Goal: Find specific page/section: Find specific page/section

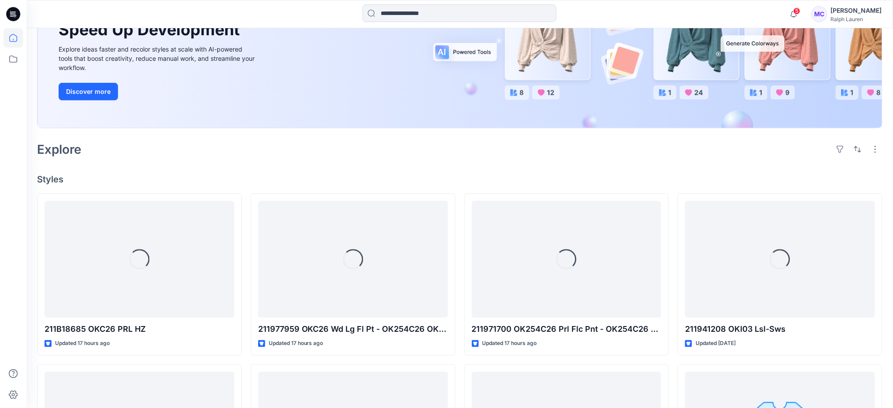
scroll to position [176, 0]
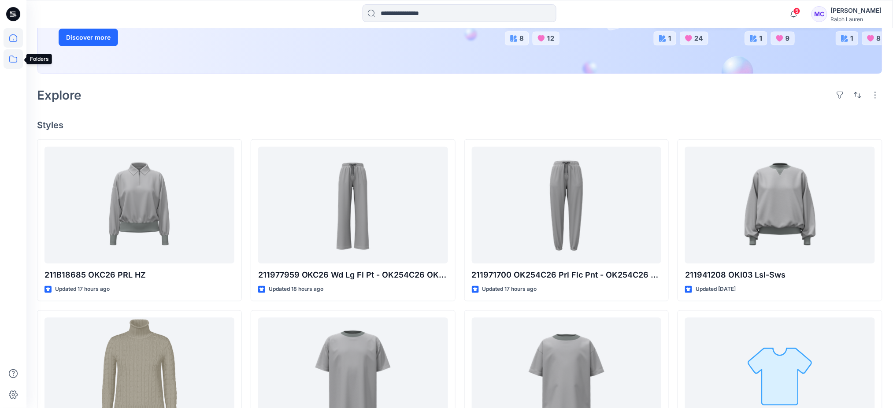
click at [11, 59] on icon at bounding box center [13, 58] width 19 height 19
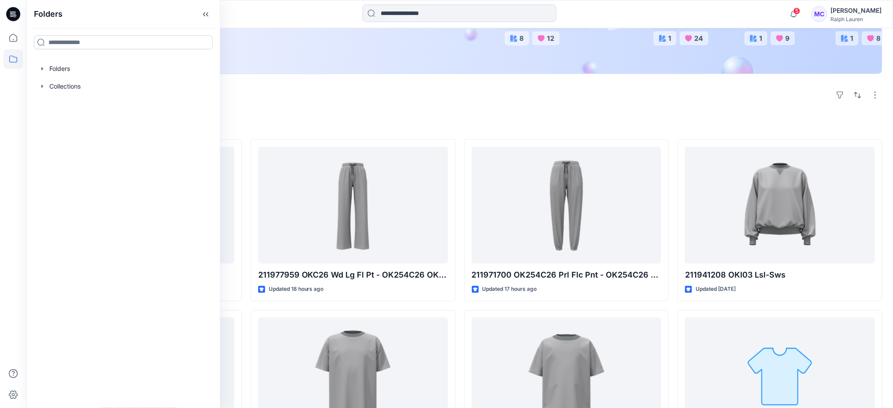
click at [81, 41] on input at bounding box center [123, 42] width 179 height 14
type input "*********"
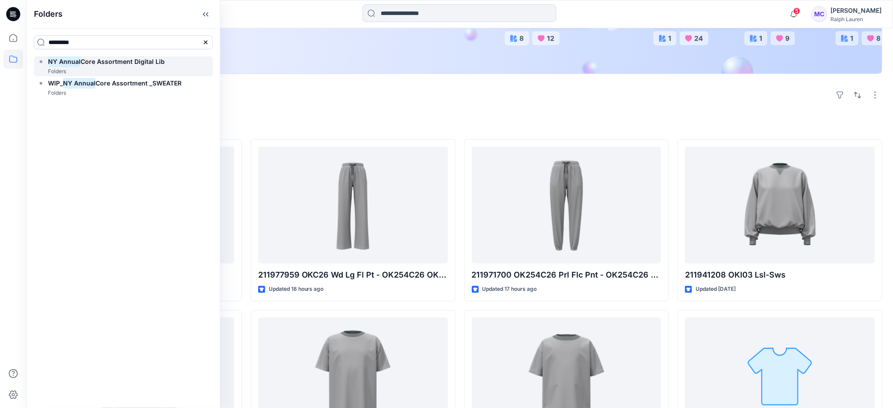
click at [125, 63] on span "Core Assortment Digital Lib" at bounding box center [123, 61] width 84 height 7
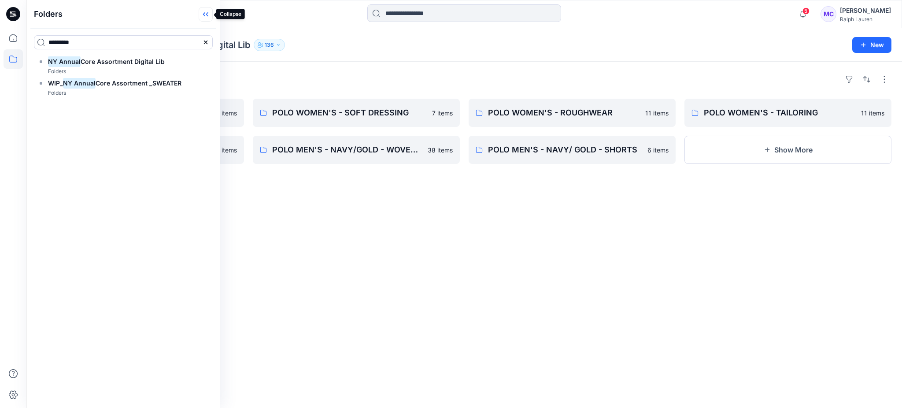
click at [204, 13] on icon at bounding box center [204, 14] width 2 height 4
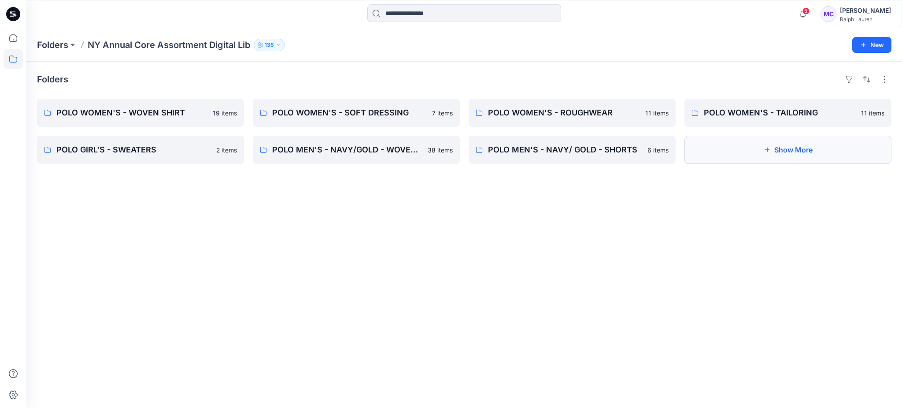
click at [785, 155] on button "Show More" at bounding box center [788, 150] width 207 height 28
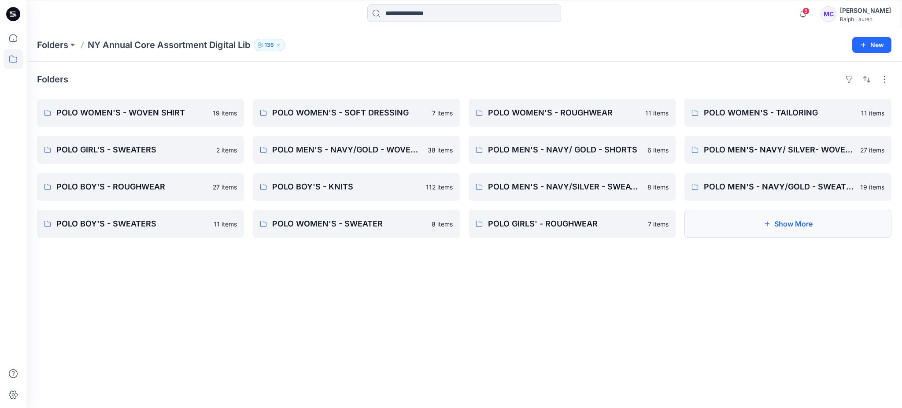
click at [792, 223] on button "Show More" at bounding box center [788, 224] width 207 height 28
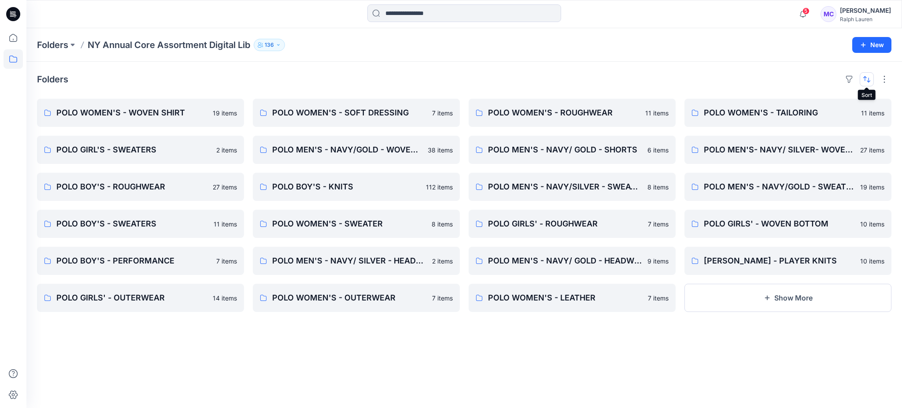
click at [868, 79] on button "button" at bounding box center [867, 79] width 14 height 14
click at [842, 120] on p "A to Z" at bounding box center [837, 121] width 56 height 9
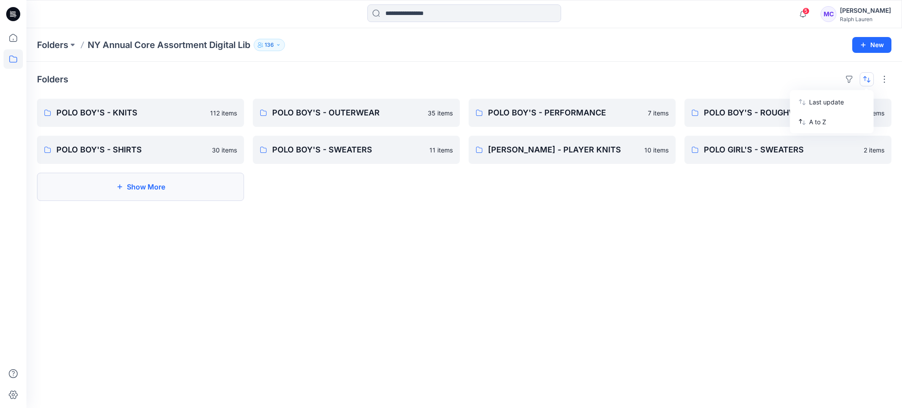
click at [155, 186] on button "Show More" at bounding box center [140, 187] width 207 height 28
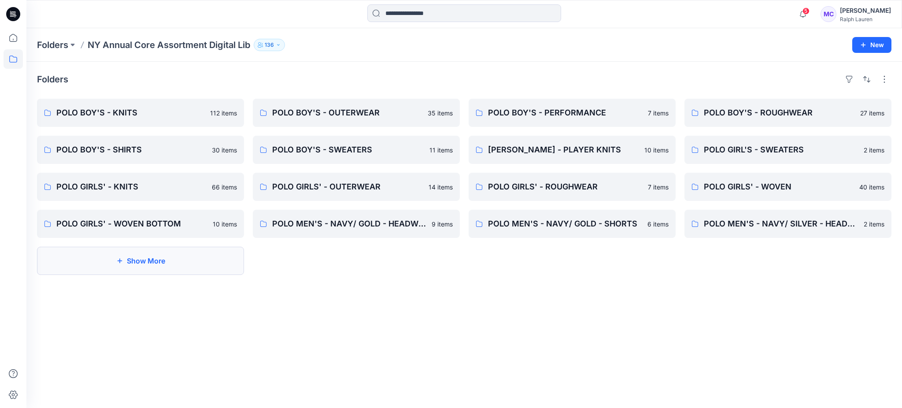
click at [124, 263] on button "Show More" at bounding box center [140, 261] width 207 height 28
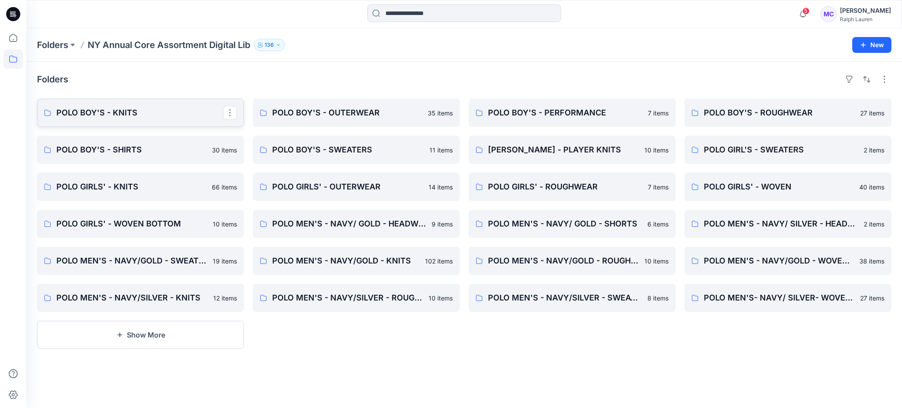
click at [122, 112] on p "POLO BOY'S - KNITS" at bounding box center [139, 113] width 167 height 12
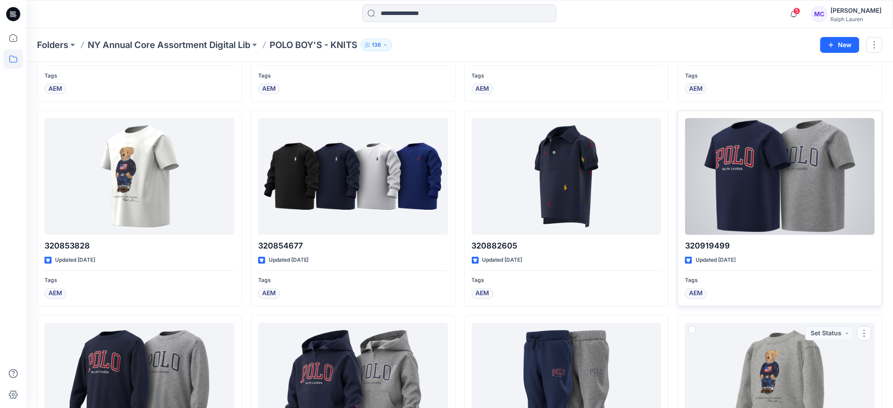
scroll to position [393, 0]
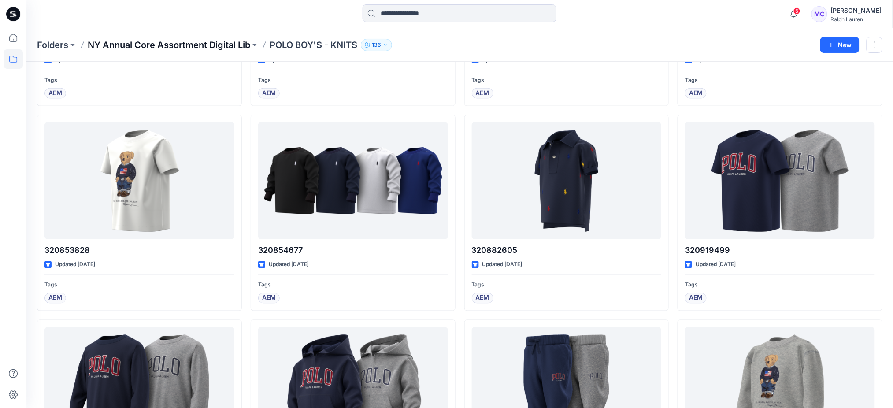
click at [198, 46] on p "NY Annual Core Assortment Digital Lib" at bounding box center [169, 45] width 163 height 12
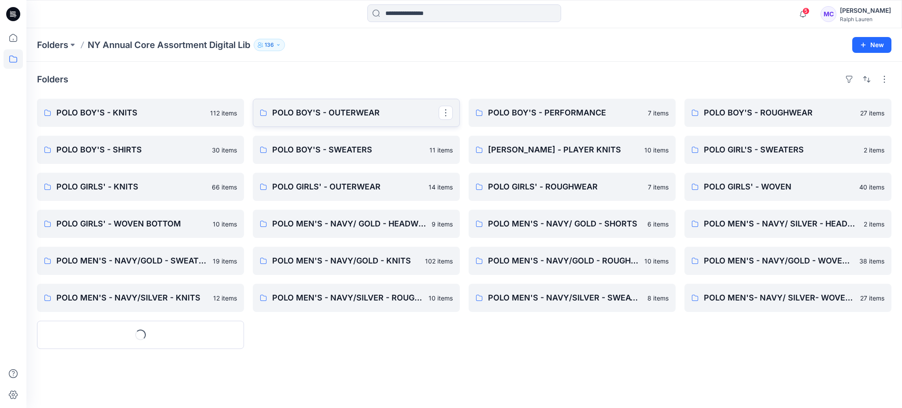
click at [351, 119] on p "POLO BOY'S - OUTERWEAR" at bounding box center [355, 113] width 167 height 12
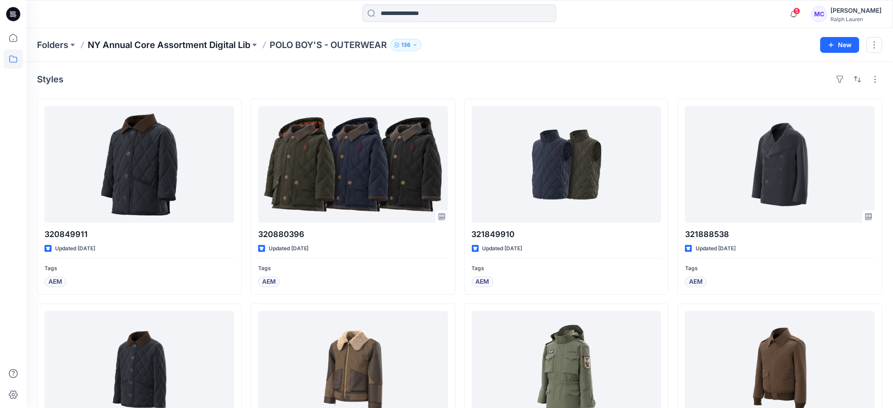
click at [210, 41] on p "NY Annual Core Assortment Digital Lib" at bounding box center [169, 45] width 163 height 12
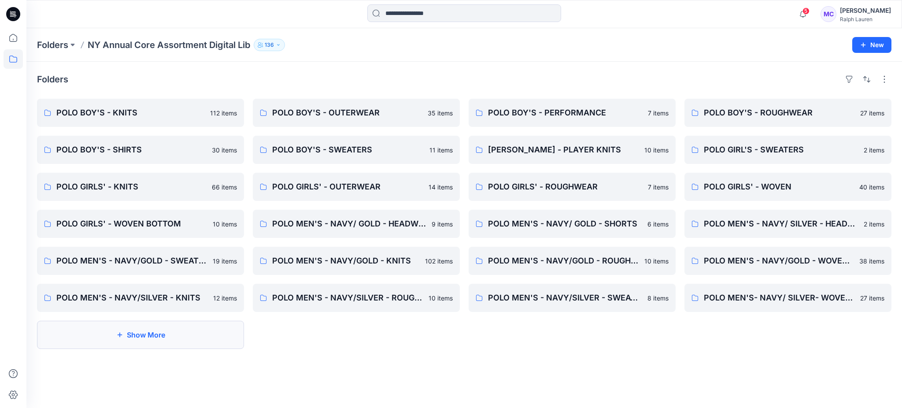
click at [169, 338] on button "Show More" at bounding box center [140, 335] width 207 height 28
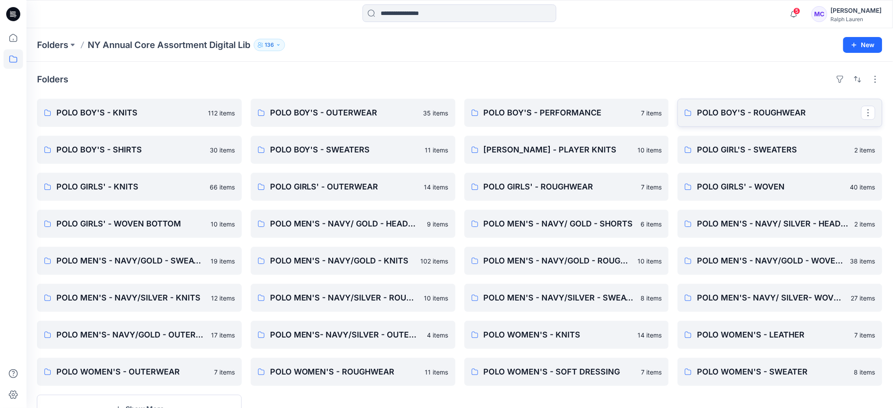
click at [781, 111] on p "POLO BOY'S - ROUGHWEAR" at bounding box center [779, 113] width 164 height 12
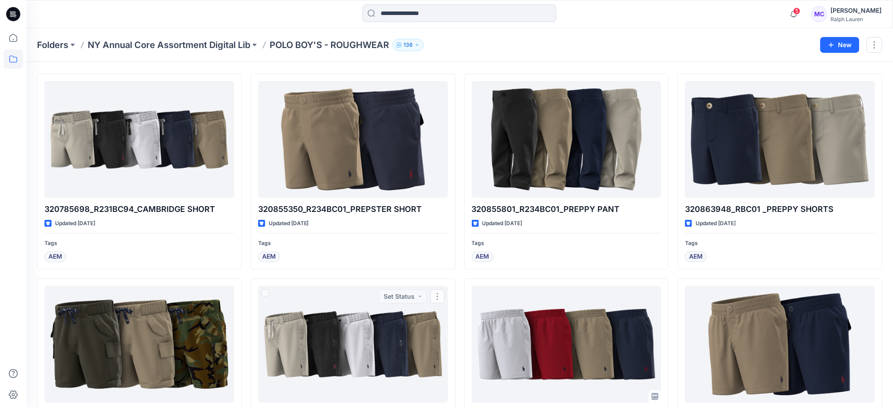
scroll to position [14, 0]
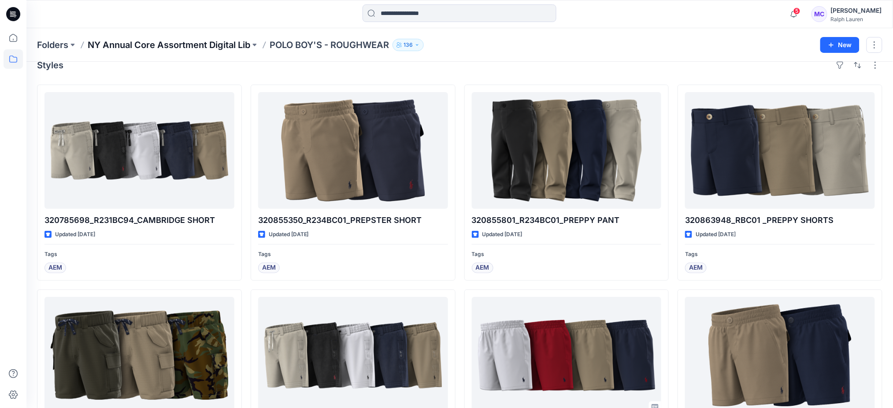
click at [222, 41] on p "NY Annual Core Assortment Digital Lib" at bounding box center [169, 45] width 163 height 12
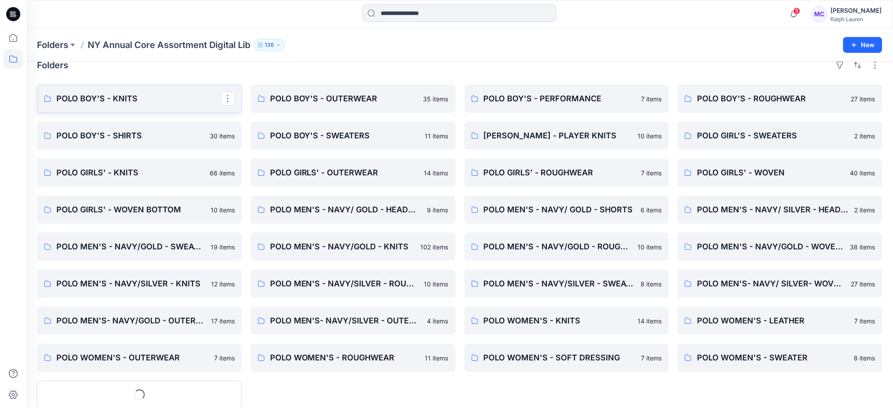
click at [152, 109] on link "POLO BOY'S - KNITS" at bounding box center [139, 99] width 205 height 28
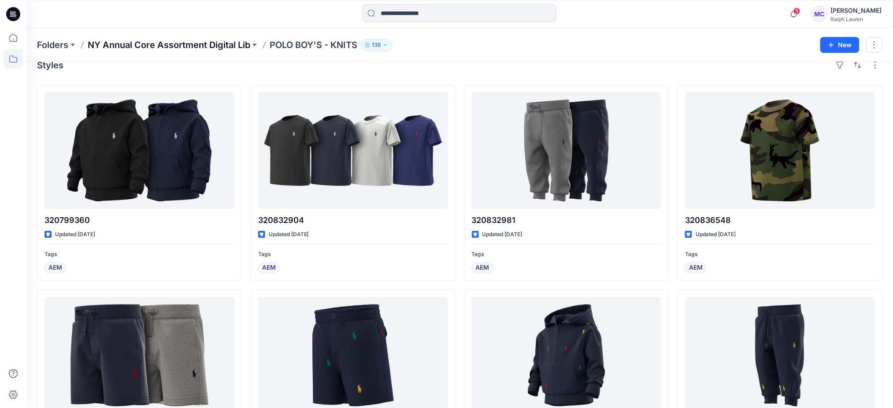
click at [215, 43] on p "NY Annual Core Assortment Digital Lib" at bounding box center [169, 45] width 163 height 12
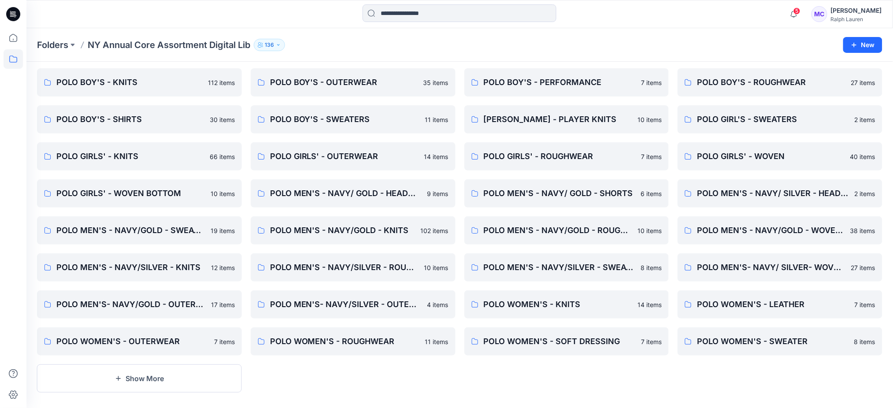
scroll to position [39, 0]
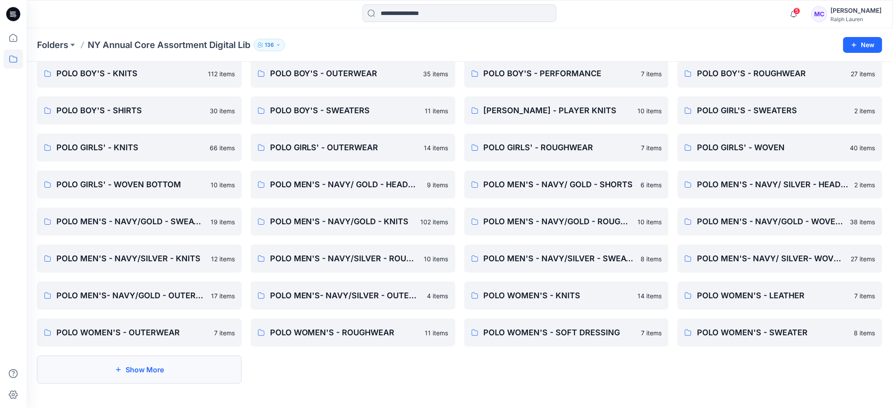
click at [185, 365] on button "Show More" at bounding box center [139, 370] width 205 height 28
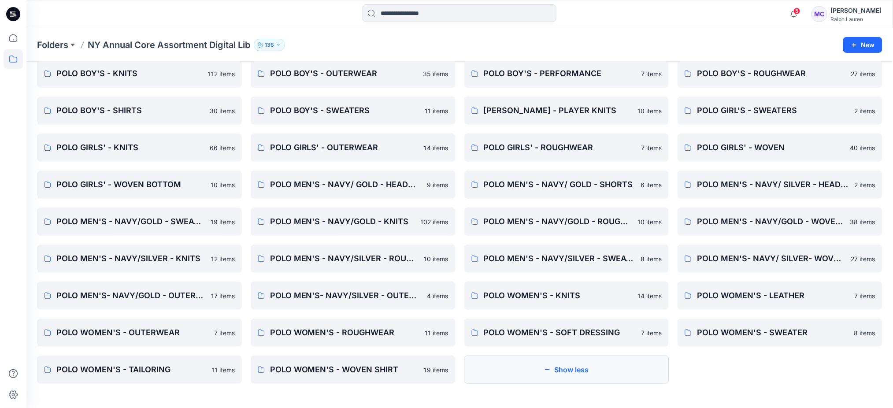
click at [548, 367] on icon "button" at bounding box center [547, 369] width 7 height 7
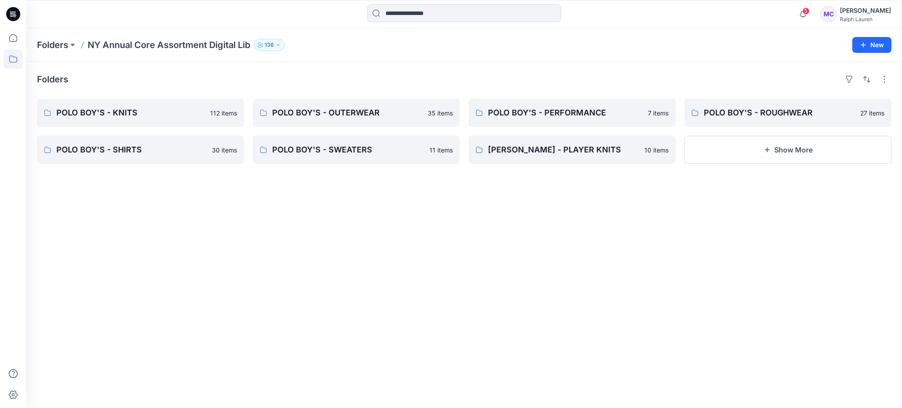
drag, startPoint x: 848, startPoint y: 129, endPoint x: 841, endPoint y: 134, distance: 8.8
click at [847, 130] on div "POLO BOY'S - ROUGHWEAR 27 items Show More" at bounding box center [788, 131] width 207 height 65
click at [808, 146] on button "Show More" at bounding box center [788, 150] width 207 height 28
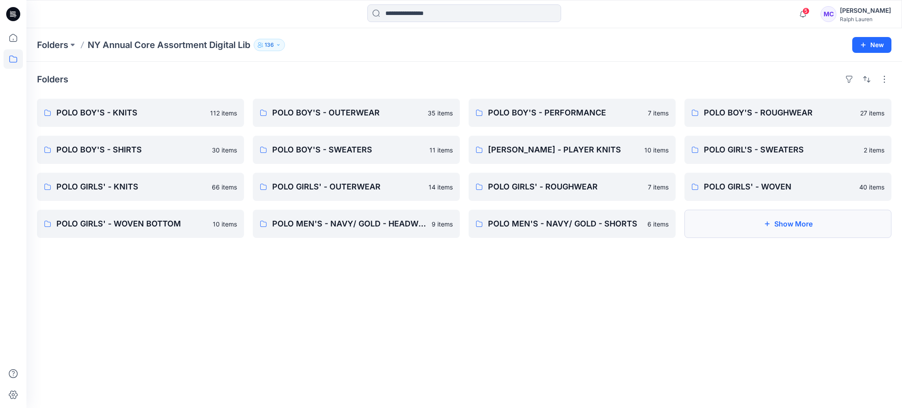
click at [804, 226] on button "Show More" at bounding box center [788, 224] width 207 height 28
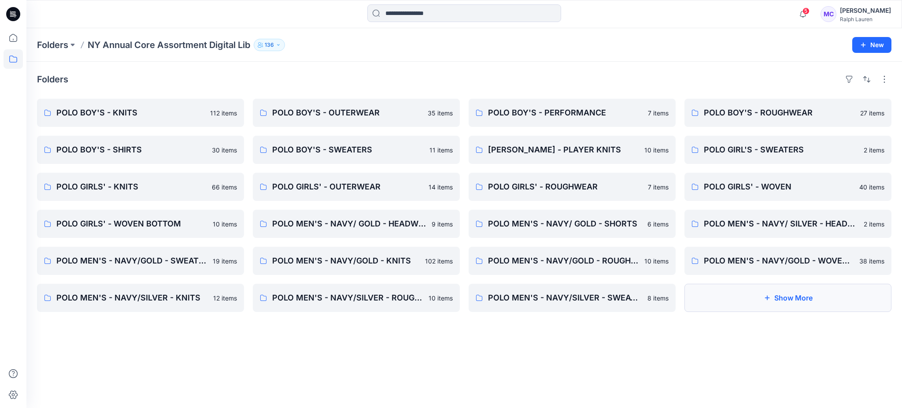
click at [788, 305] on button "Show More" at bounding box center [788, 298] width 207 height 28
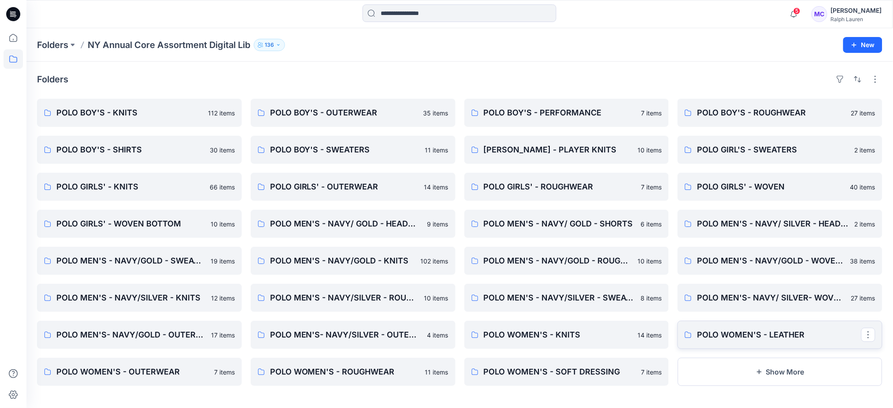
click at [757, 330] on p "POLO WOMEN'S - LEATHER" at bounding box center [779, 335] width 164 height 12
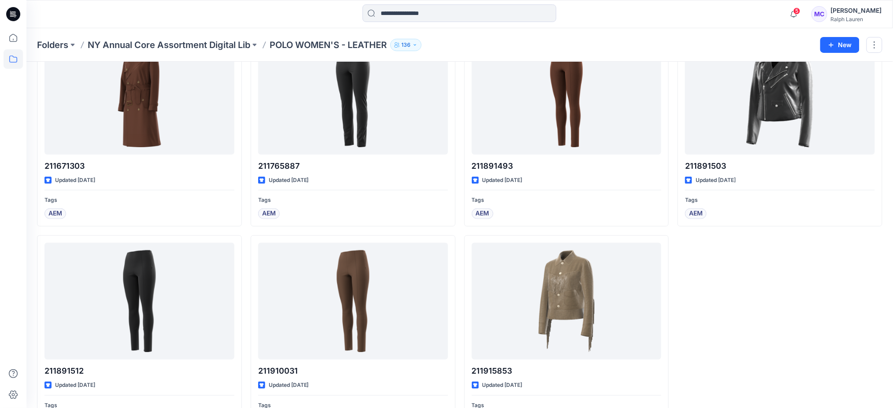
scroll to position [102, 0]
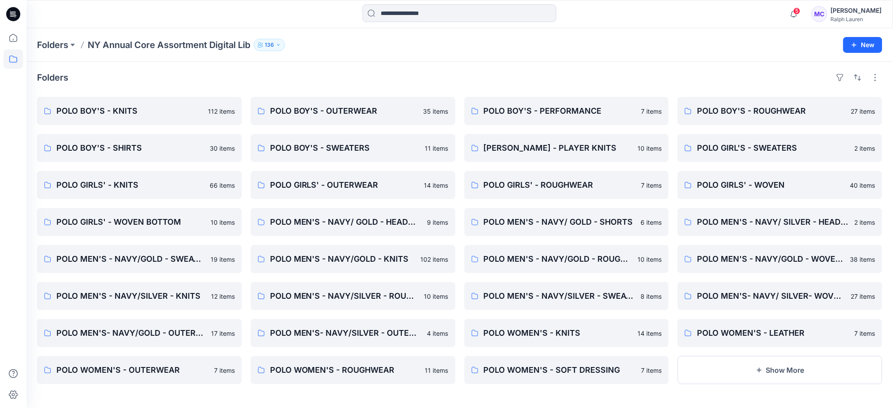
scroll to position [2, 0]
click at [132, 98] on link "POLO BOY'S - KNITS" at bounding box center [139, 110] width 205 height 28
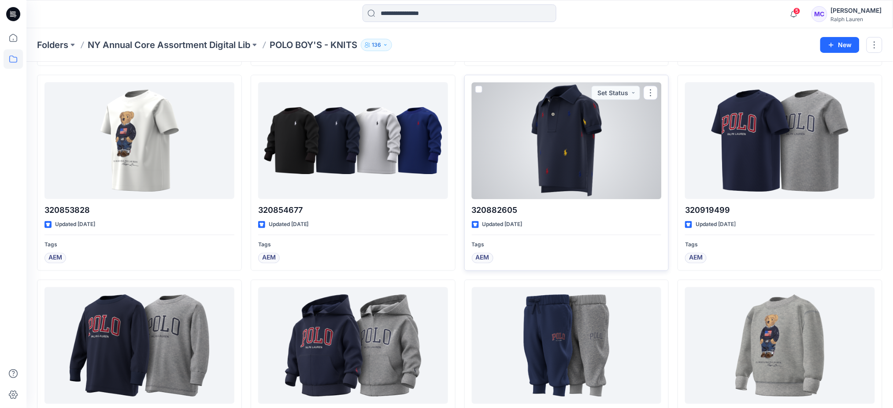
scroll to position [413, 0]
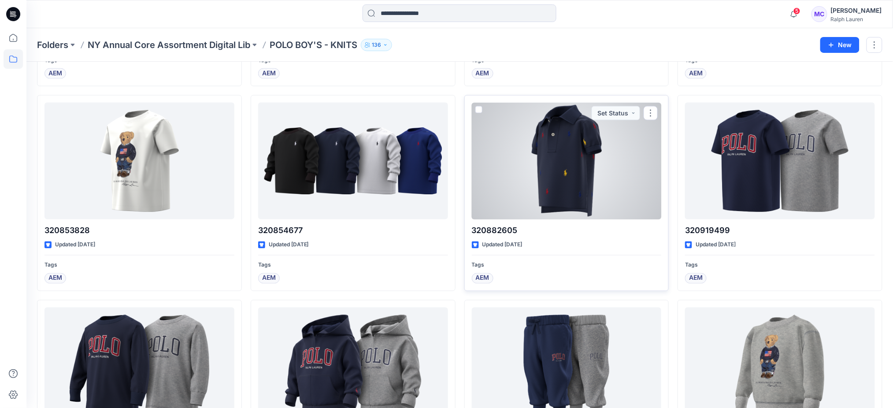
click at [563, 169] on div at bounding box center [567, 161] width 190 height 117
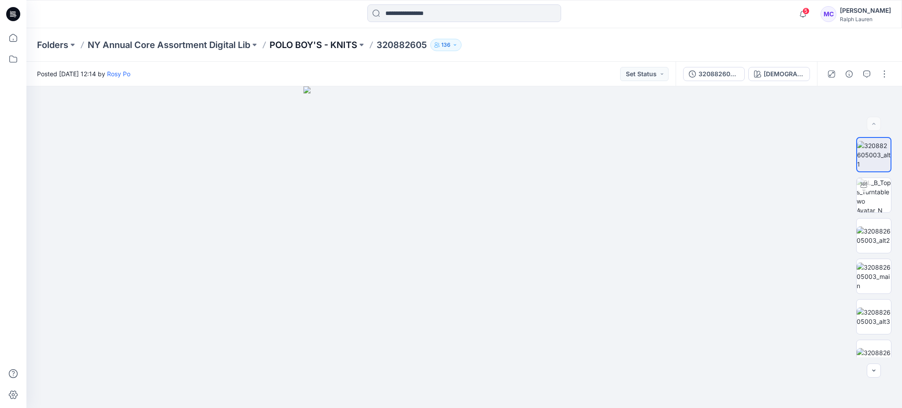
click at [300, 40] on p "POLO BOY'S - KNITS" at bounding box center [314, 45] width 88 height 12
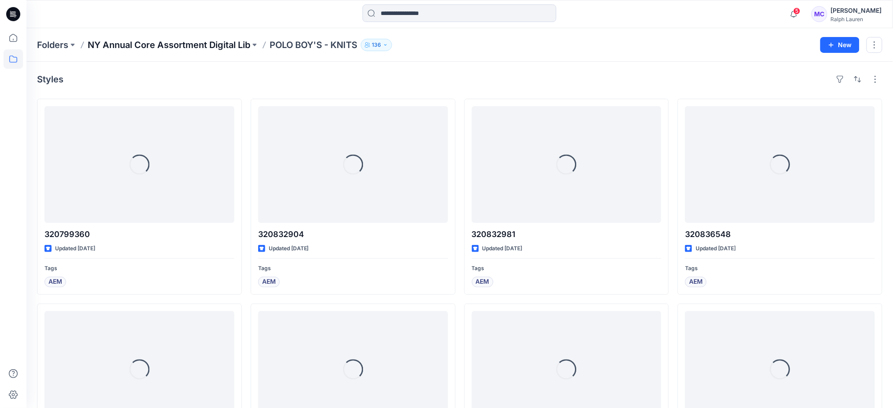
click at [186, 45] on p "NY Annual Core Assortment Digital Lib" at bounding box center [169, 45] width 163 height 12
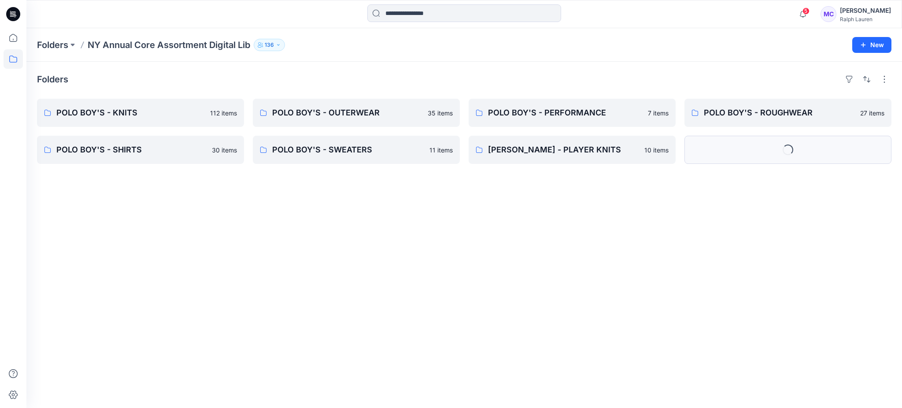
click at [791, 151] on div "Loading..." at bounding box center [788, 150] width 13 height 13
click at [790, 155] on button "Show More" at bounding box center [788, 150] width 207 height 28
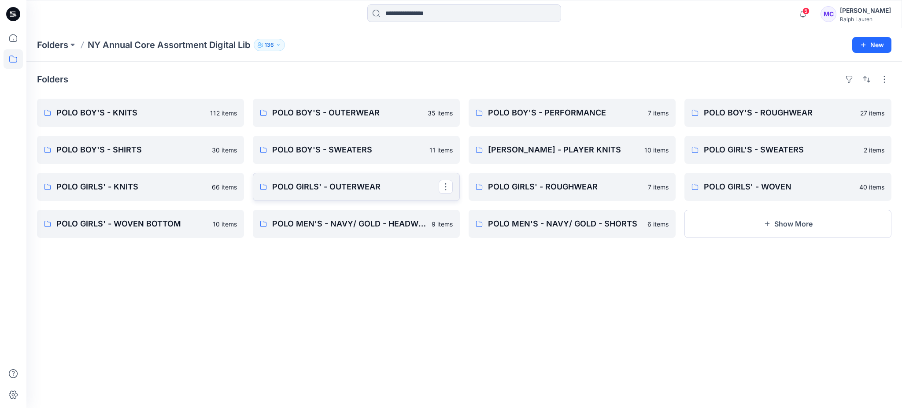
click at [341, 186] on p "POLO GIRLS' - OUTERWEAR" at bounding box center [355, 187] width 167 height 12
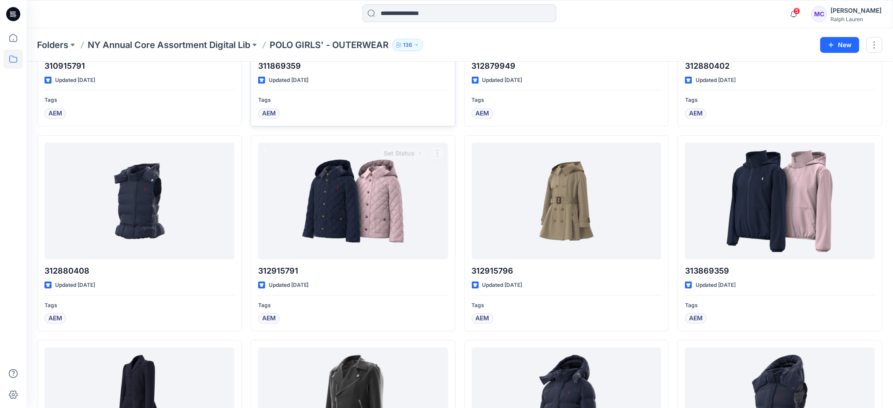
scroll to position [42, 0]
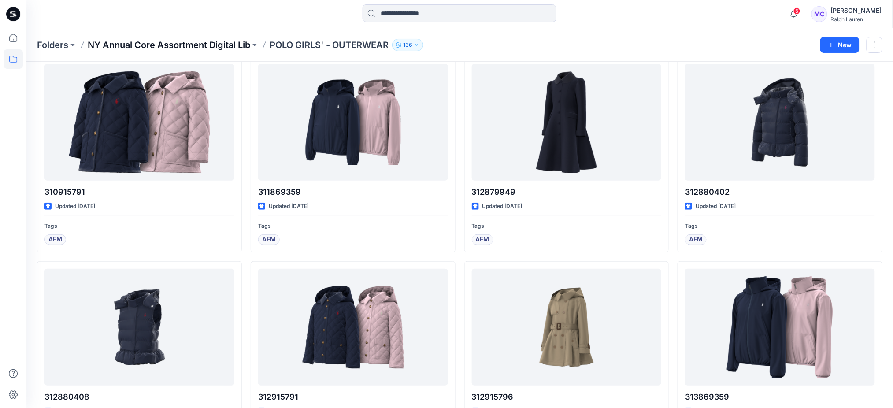
click at [217, 42] on p "NY Annual Core Assortment Digital Lib" at bounding box center [169, 45] width 163 height 12
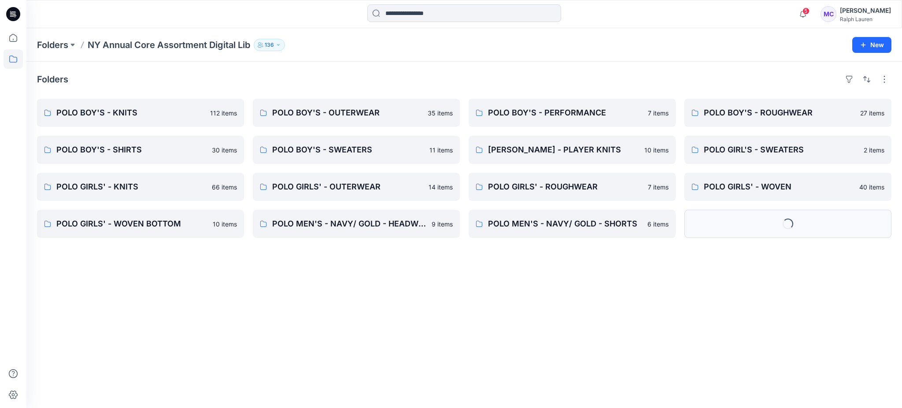
click at [768, 229] on button "Loading..." at bounding box center [788, 224] width 207 height 28
click at [787, 226] on button "Show More" at bounding box center [788, 224] width 207 height 28
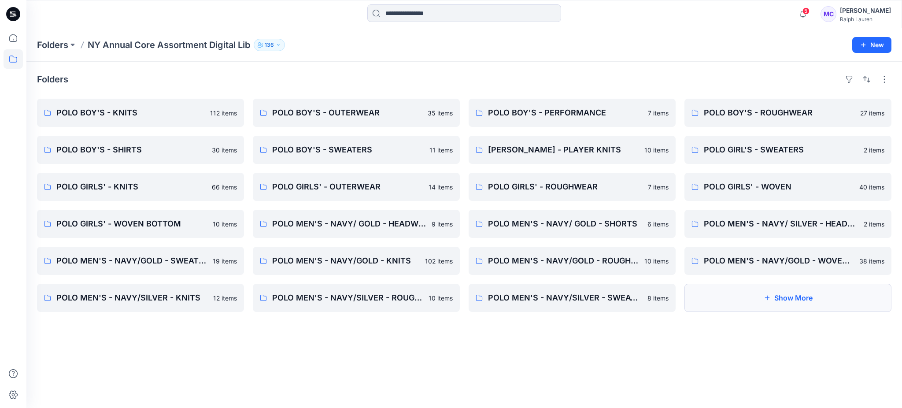
click at [798, 300] on button "Show More" at bounding box center [788, 298] width 207 height 28
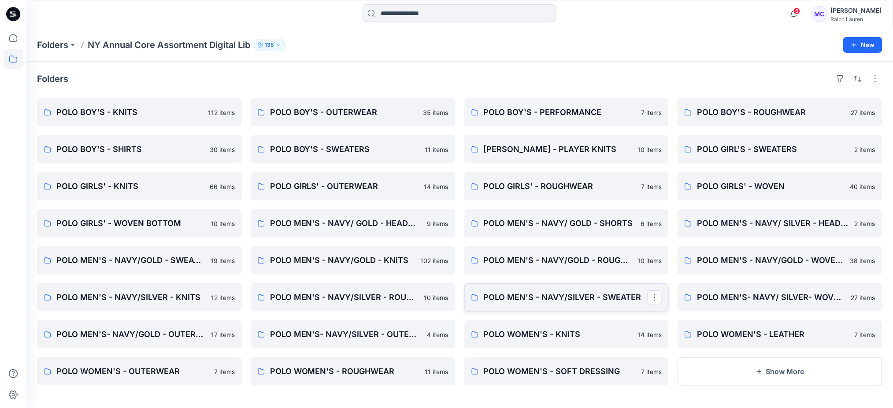
scroll to position [2, 0]
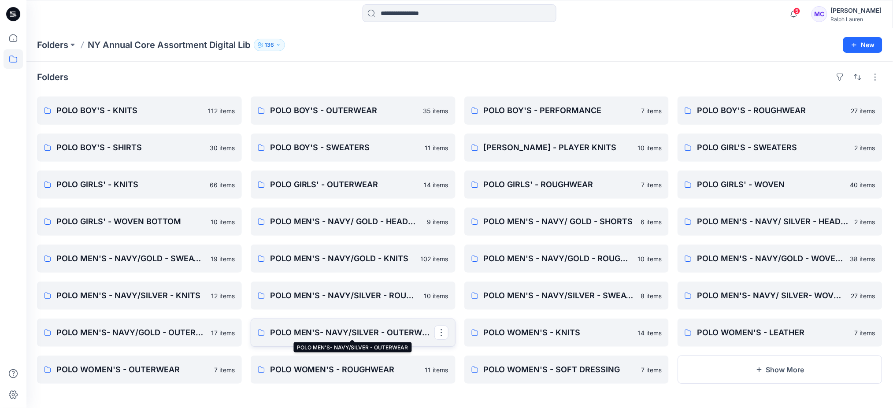
click at [352, 336] on p "POLO MEN'S- NAVY/SILVER - OUTERWEAR" at bounding box center [352, 332] width 164 height 12
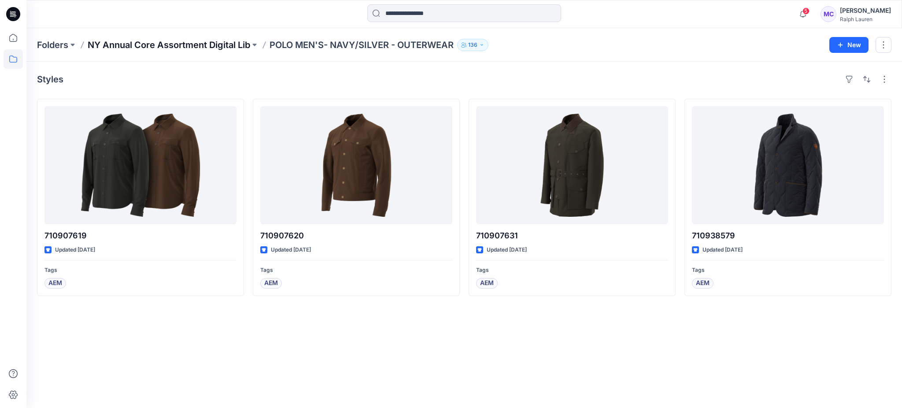
click at [187, 46] on p "NY Annual Core Assortment Digital Lib" at bounding box center [169, 45] width 163 height 12
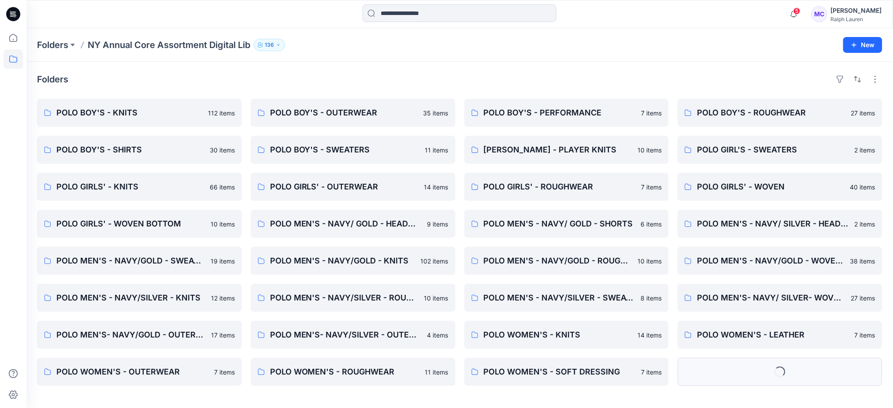
click at [777, 372] on div "Loading..." at bounding box center [780, 372] width 13 height 13
click at [770, 377] on button "Show More" at bounding box center [780, 372] width 205 height 28
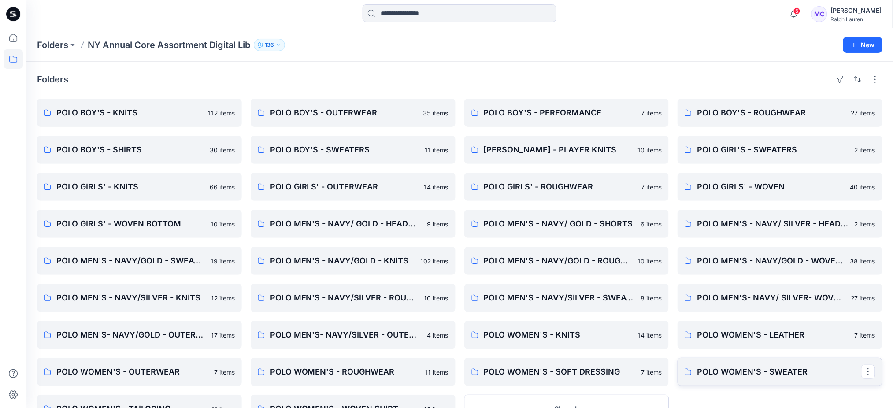
scroll to position [39, 0]
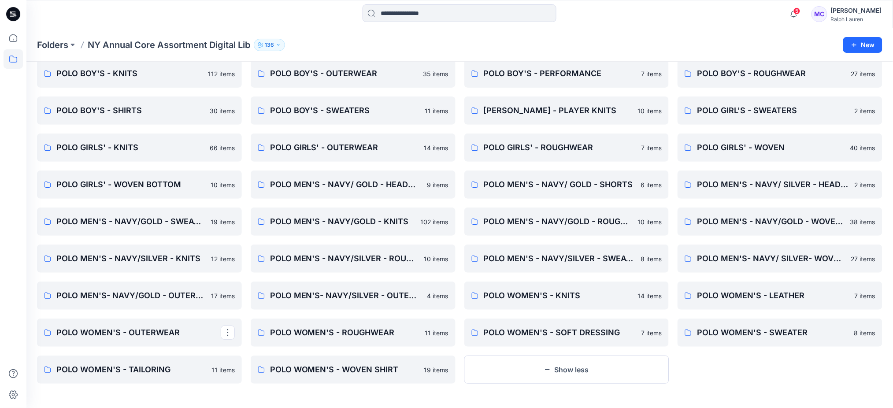
click at [171, 330] on p "POLO WOMEN'S - OUTERWEAR" at bounding box center [138, 332] width 164 height 12
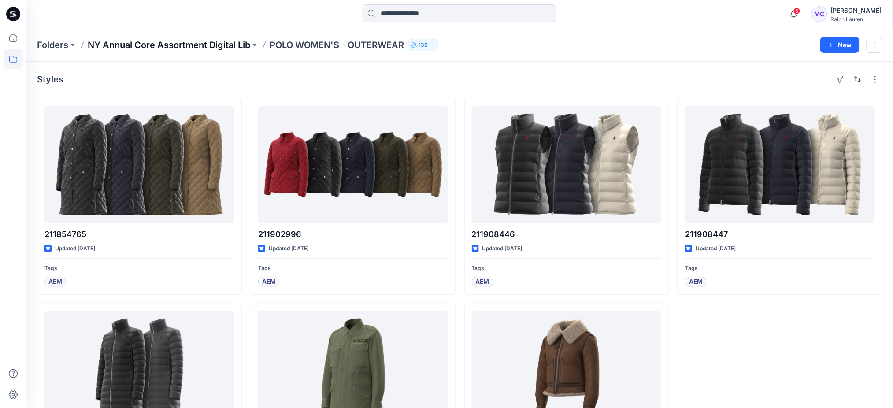
click at [223, 46] on p "NY Annual Core Assortment Digital Lib" at bounding box center [169, 45] width 163 height 12
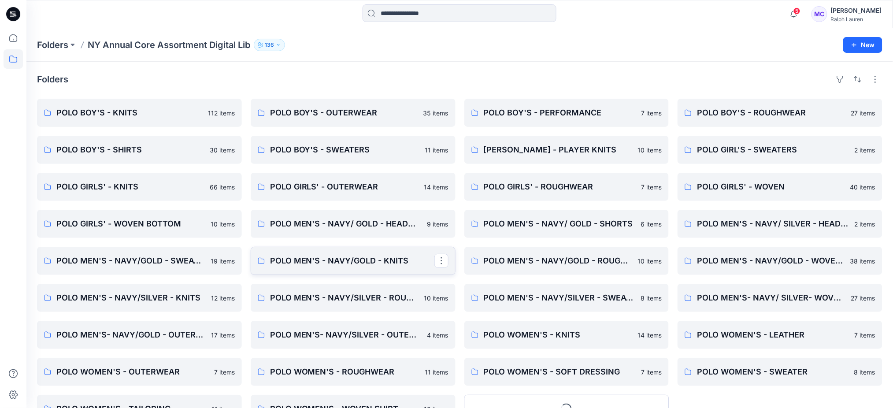
scroll to position [39, 0]
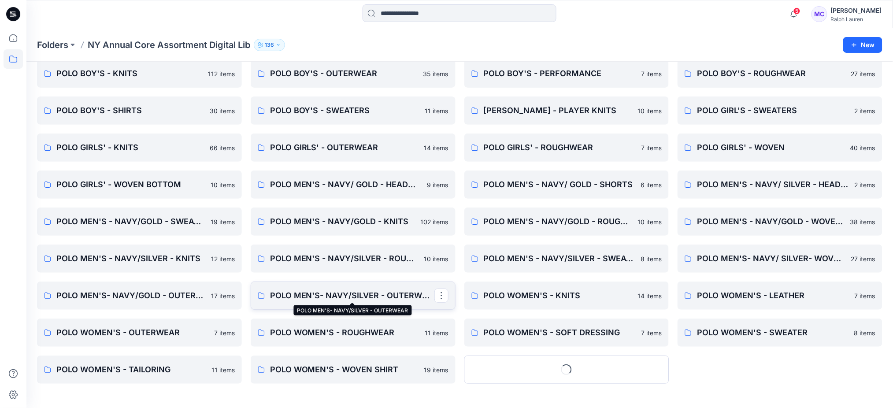
click at [373, 295] on p "POLO MEN'S- NAVY/SILVER - OUTERWEAR" at bounding box center [352, 295] width 164 height 12
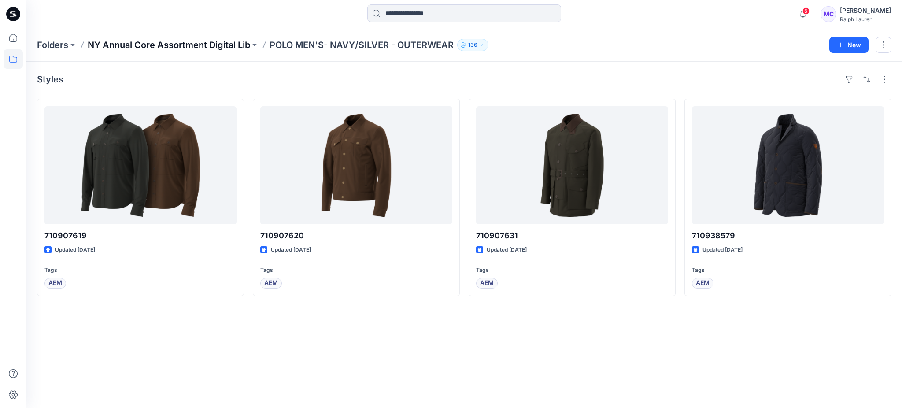
click at [223, 44] on p "NY Annual Core Assortment Digital Lib" at bounding box center [169, 45] width 163 height 12
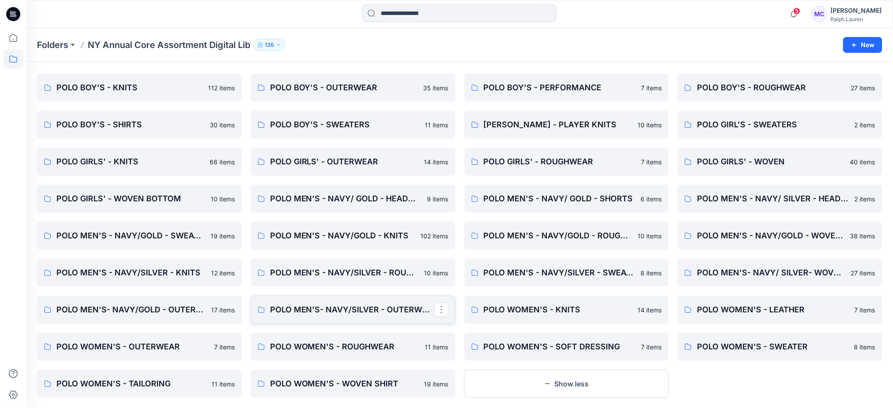
scroll to position [39, 0]
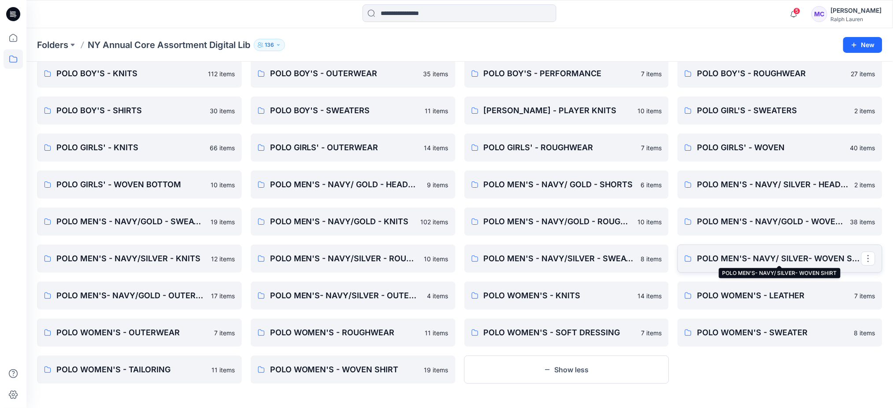
click at [777, 261] on p "POLO MEN'S- NAVY/ SILVER- WOVEN SHIRT" at bounding box center [779, 258] width 164 height 12
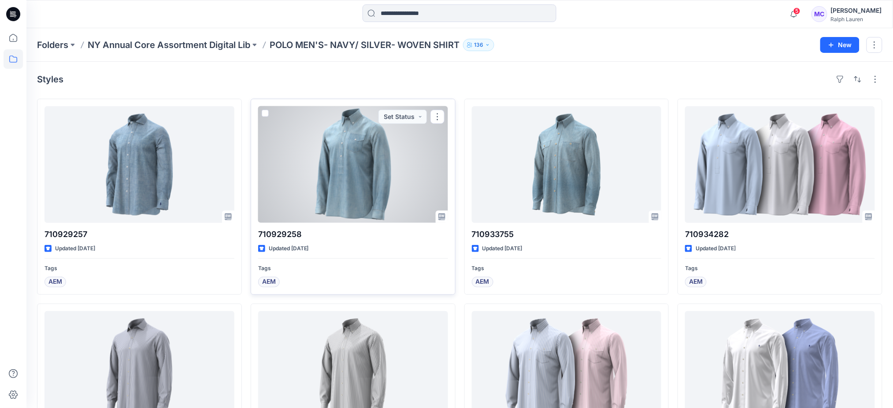
click at [362, 159] on div at bounding box center [353, 164] width 190 height 117
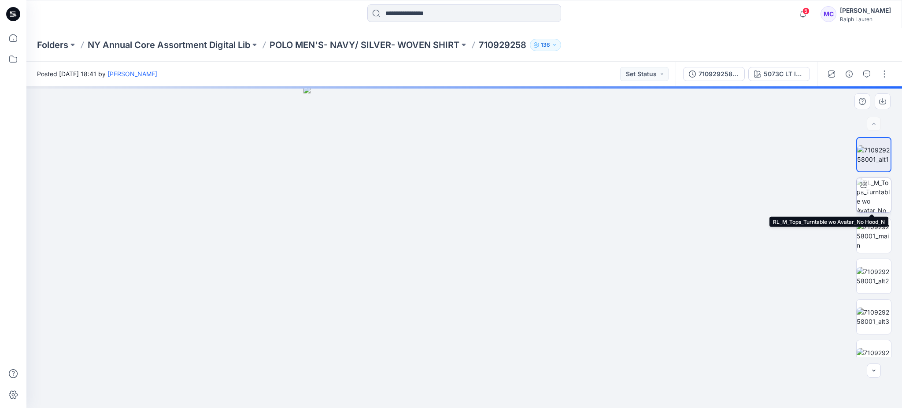
click at [869, 198] on img at bounding box center [874, 195] width 34 height 34
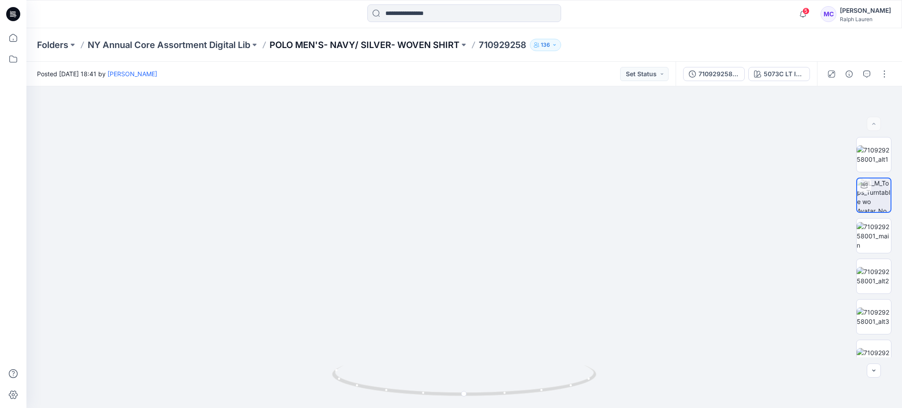
click at [300, 48] on p "POLO MEN'S- NAVY/ SILVER- WOVEN SHIRT" at bounding box center [365, 45] width 190 height 12
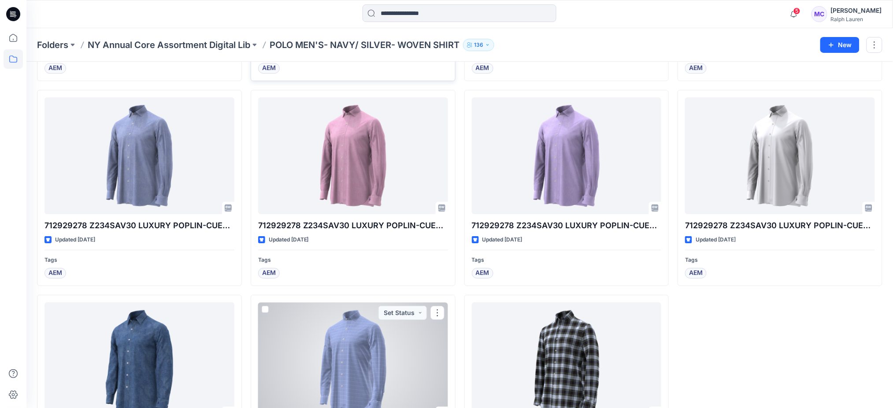
scroll to position [892, 0]
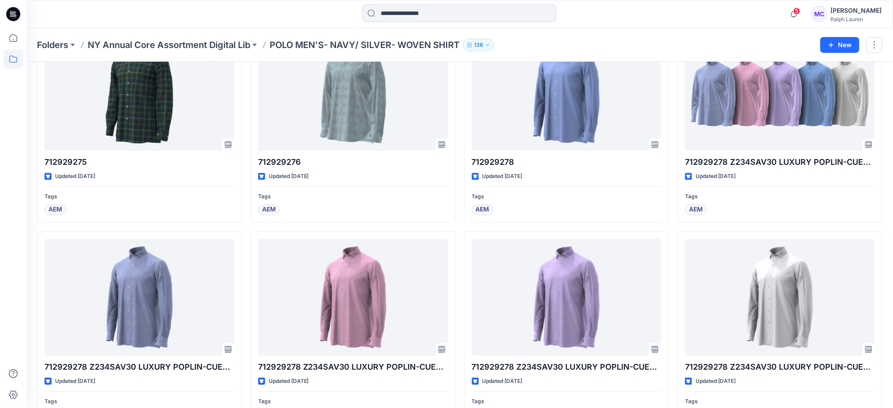
click at [334, 41] on p "POLO MEN'S- NAVY/ SILVER- WOVEN SHIRT" at bounding box center [365, 45] width 190 height 12
click at [315, 41] on p "POLO MEN'S- NAVY/ SILVER- WOVEN SHIRT" at bounding box center [365, 45] width 190 height 12
drag, startPoint x: 308, startPoint y: 45, endPoint x: 277, endPoint y: 45, distance: 31.3
click at [308, 45] on p "POLO MEN'S- NAVY/ SILVER- WOVEN SHIRT" at bounding box center [365, 45] width 190 height 12
click at [148, 48] on p "NY Annual Core Assortment Digital Lib" at bounding box center [169, 45] width 163 height 12
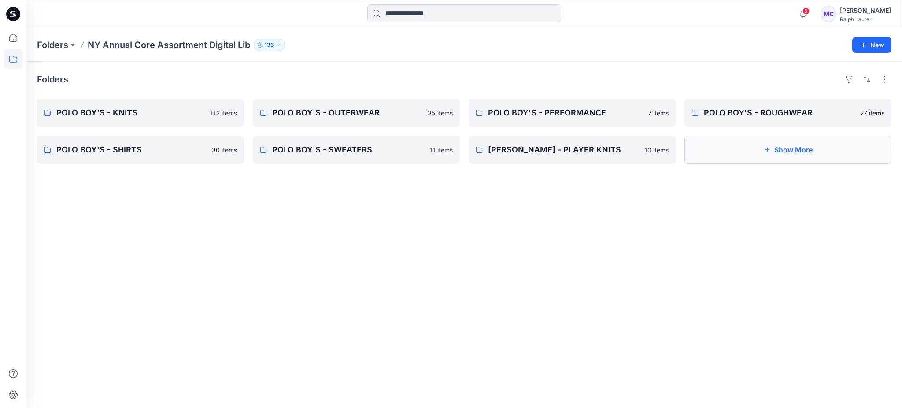
click at [782, 143] on button "Show More" at bounding box center [788, 150] width 207 height 28
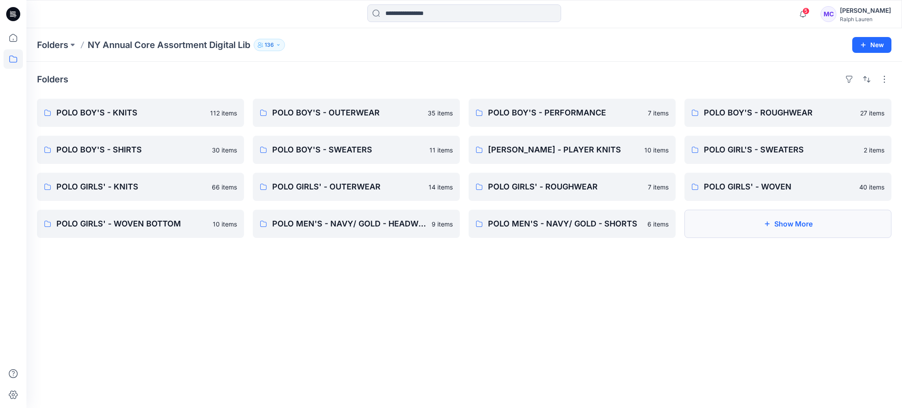
click at [806, 219] on button "Show More" at bounding box center [788, 224] width 207 height 28
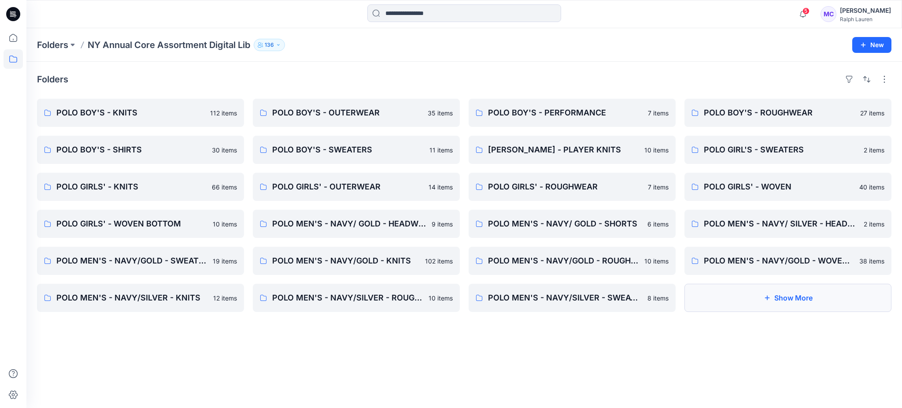
click at [759, 303] on button "Show More" at bounding box center [788, 298] width 207 height 28
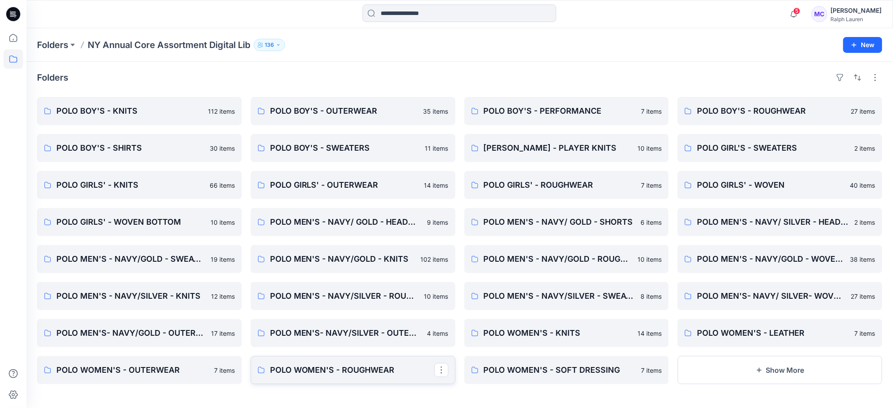
scroll to position [2, 0]
click at [70, 45] on button at bounding box center [72, 45] width 9 height 12
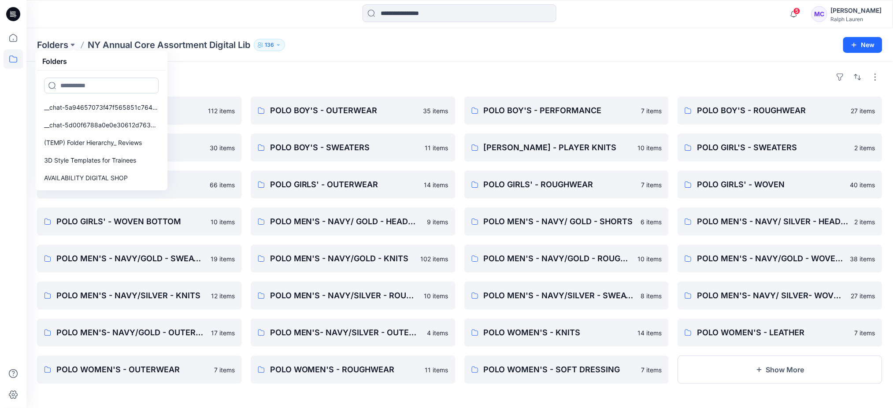
click at [73, 86] on input at bounding box center [101, 86] width 115 height 16
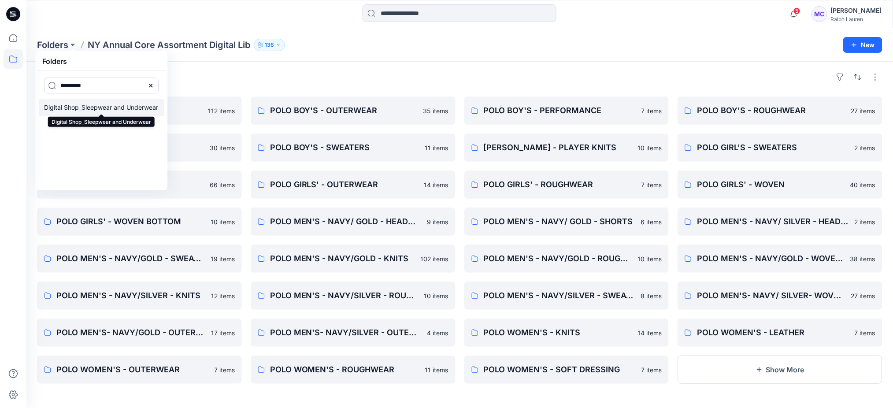
type input "*********"
click at [89, 105] on p "Digital Shop_Sleepwear and Underwear" at bounding box center [101, 107] width 114 height 11
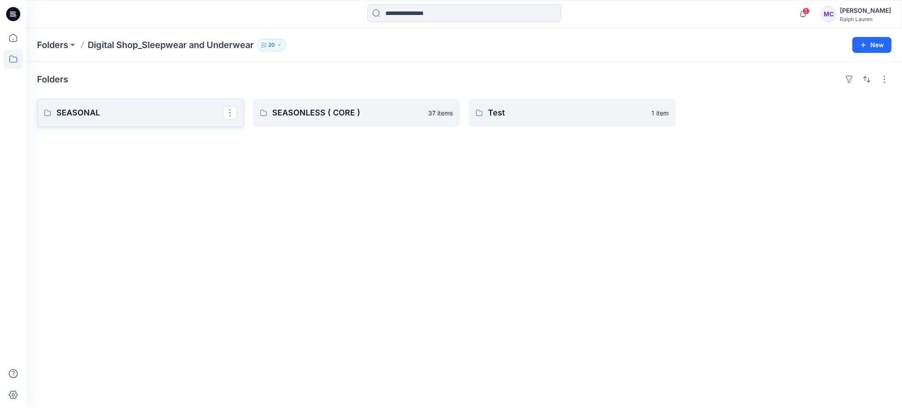
click at [121, 120] on link "SEASONAL" at bounding box center [140, 113] width 207 height 28
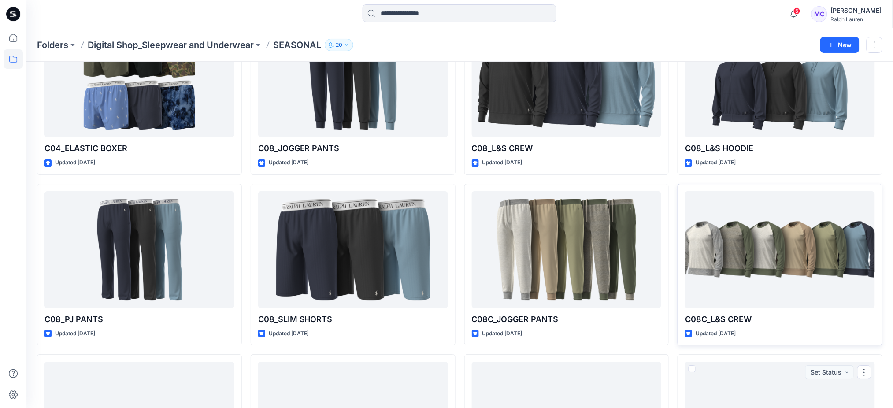
scroll to position [908, 0]
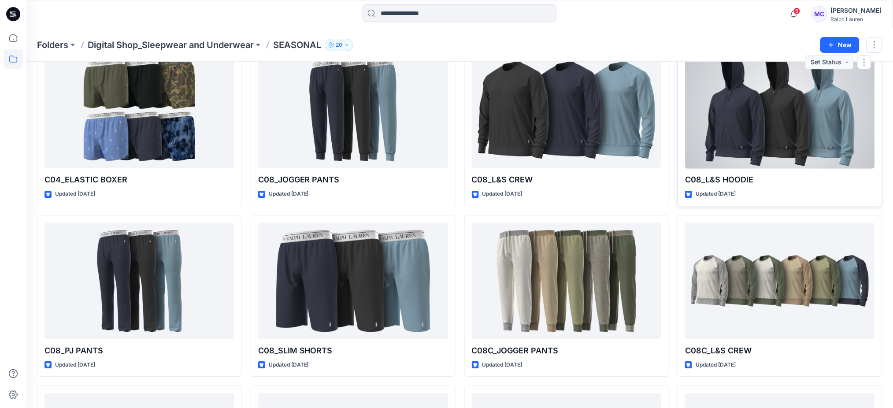
click at [763, 132] on div at bounding box center [780, 110] width 190 height 117
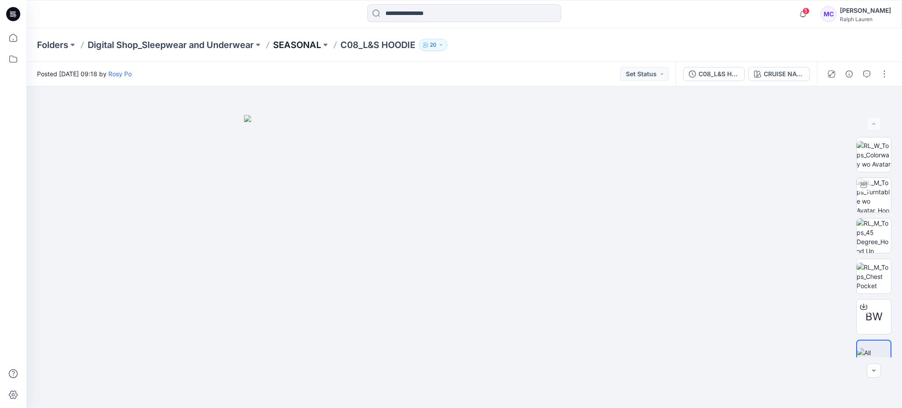
click at [299, 45] on p "SEASONAL" at bounding box center [297, 45] width 48 height 12
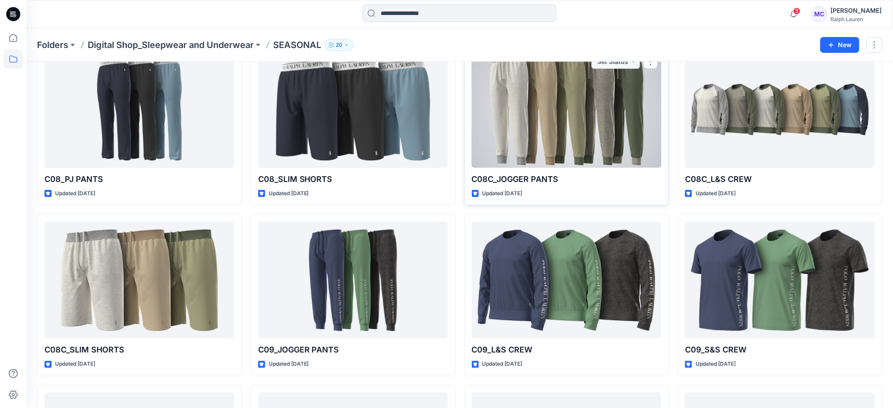
scroll to position [1116, 0]
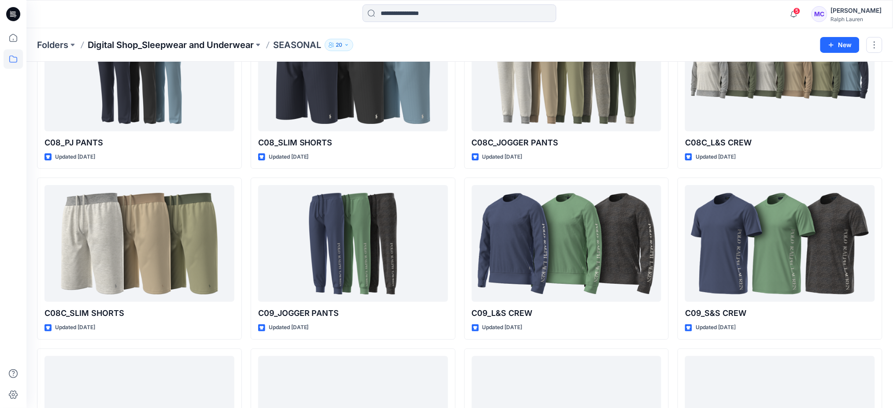
click at [226, 42] on p "Digital Shop_Sleepwear and Underwear" at bounding box center [171, 45] width 166 height 12
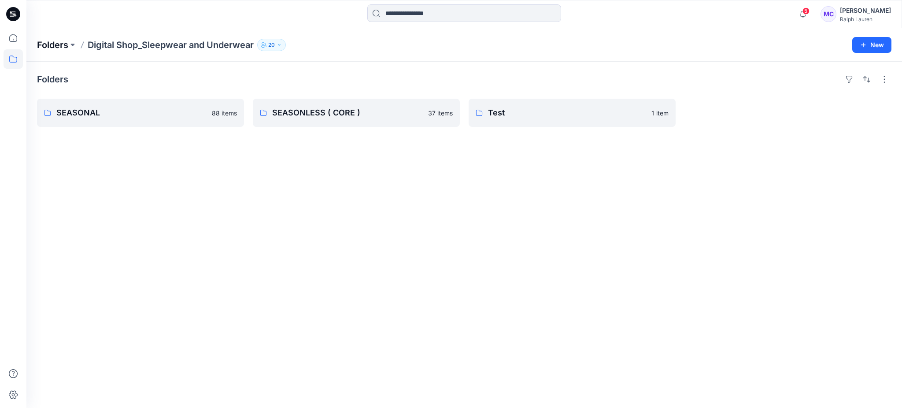
click at [60, 42] on p "Folders" at bounding box center [52, 45] width 31 height 12
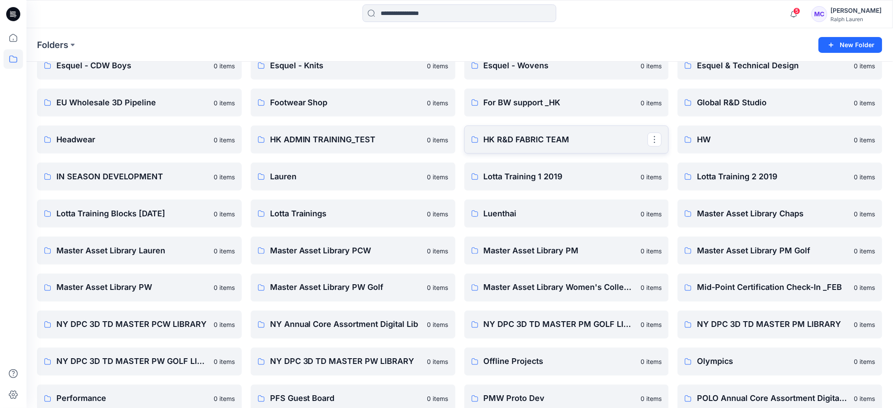
scroll to position [352, 0]
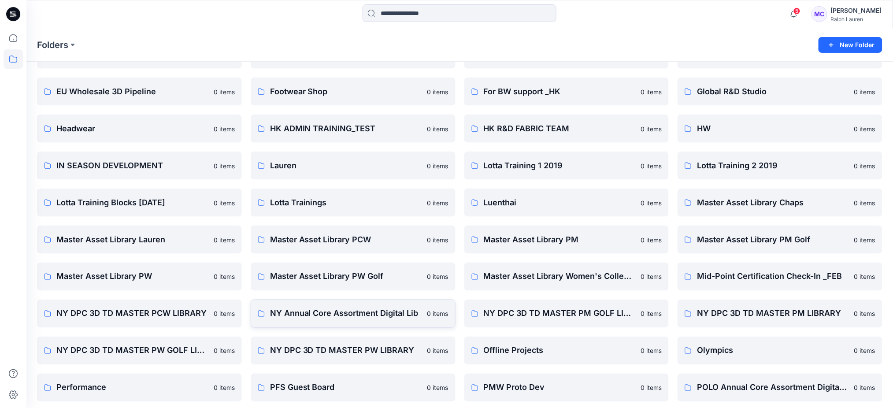
click at [364, 319] on p "NY Annual Core Assortment Digital Lib" at bounding box center [346, 314] width 152 height 12
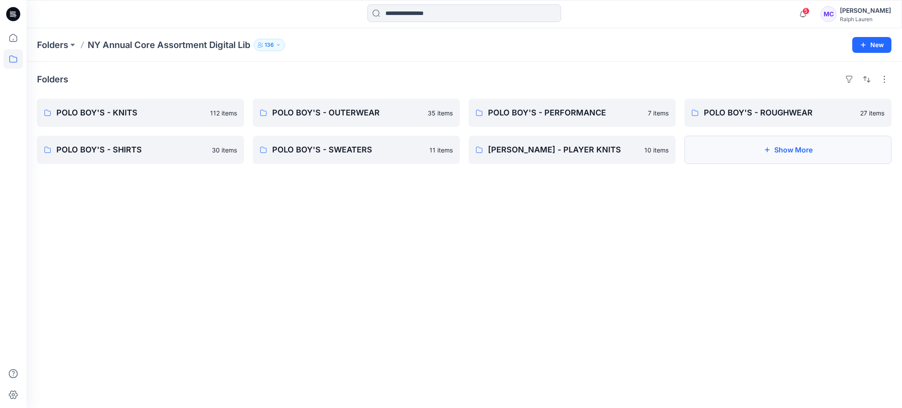
click at [786, 154] on button "Show More" at bounding box center [788, 150] width 207 height 28
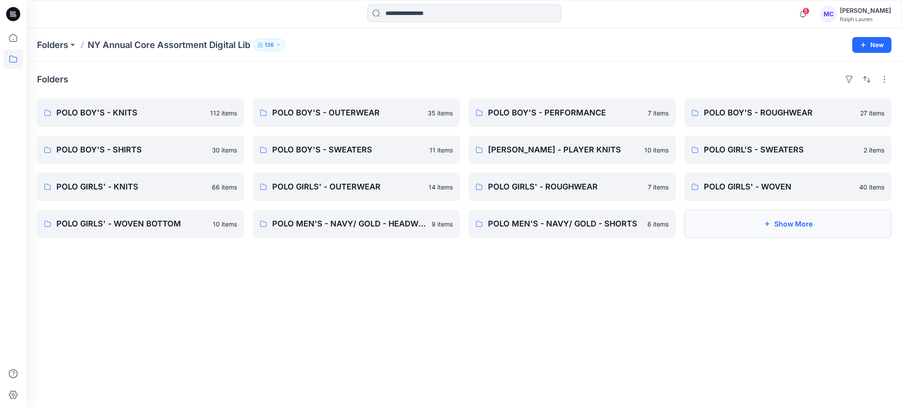
click at [781, 223] on button "Show More" at bounding box center [788, 224] width 207 height 28
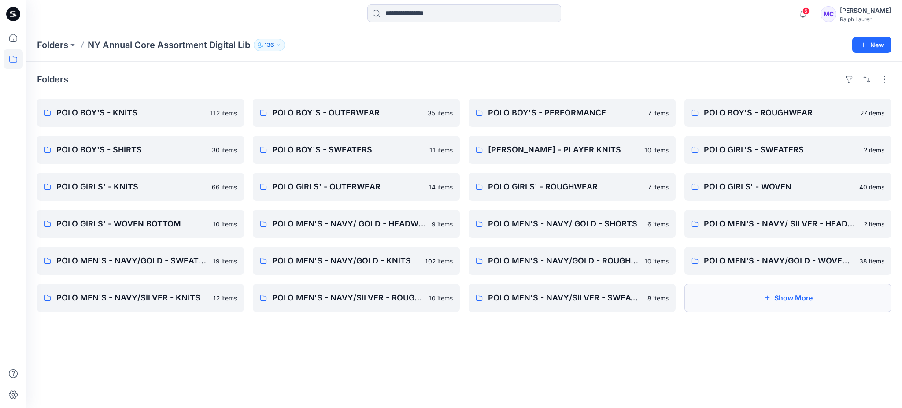
click at [769, 296] on icon "button" at bounding box center [767, 297] width 7 height 7
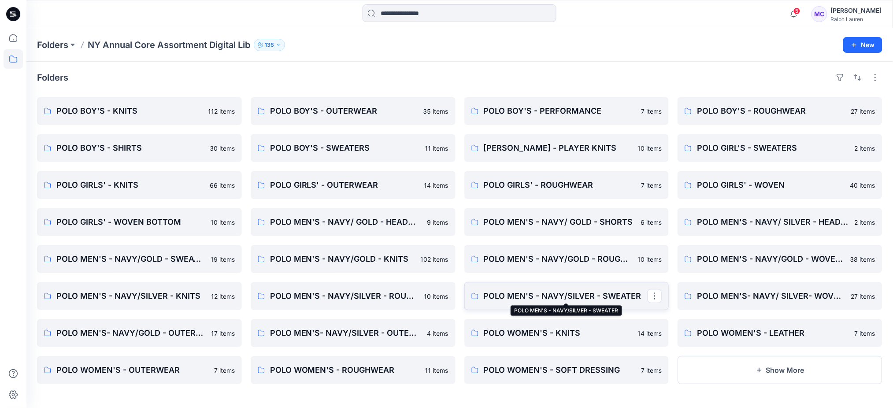
scroll to position [2, 0]
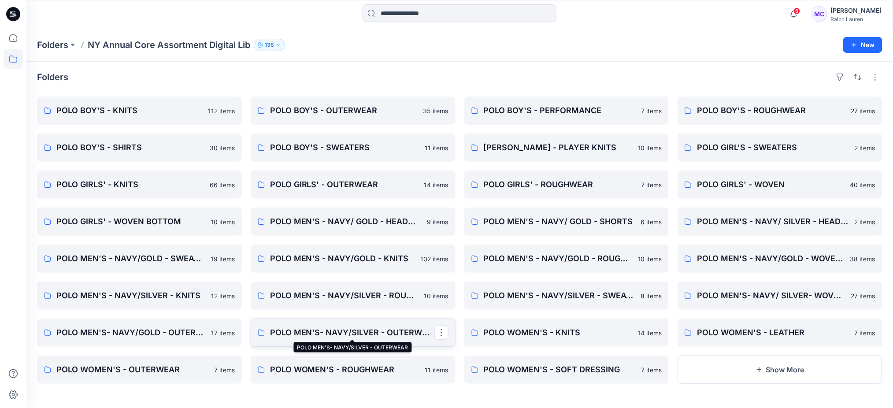
click at [352, 333] on p "POLO MEN'S- NAVY/SILVER - OUTERWEAR" at bounding box center [352, 332] width 164 height 12
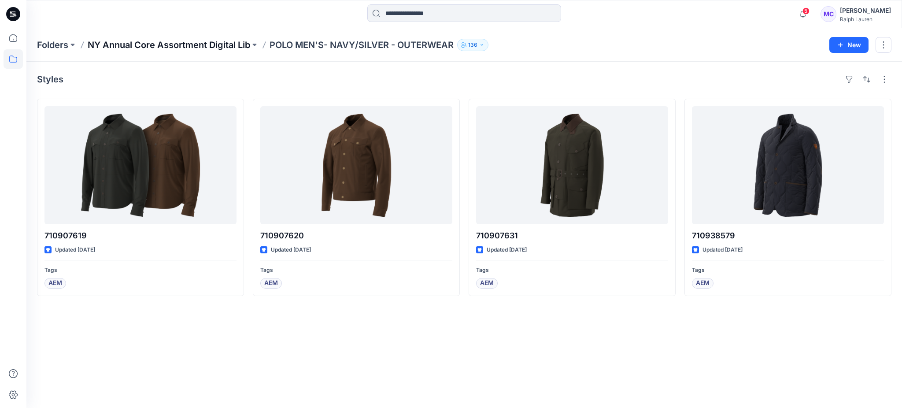
click at [198, 44] on p "NY Annual Core Assortment Digital Lib" at bounding box center [169, 45] width 163 height 12
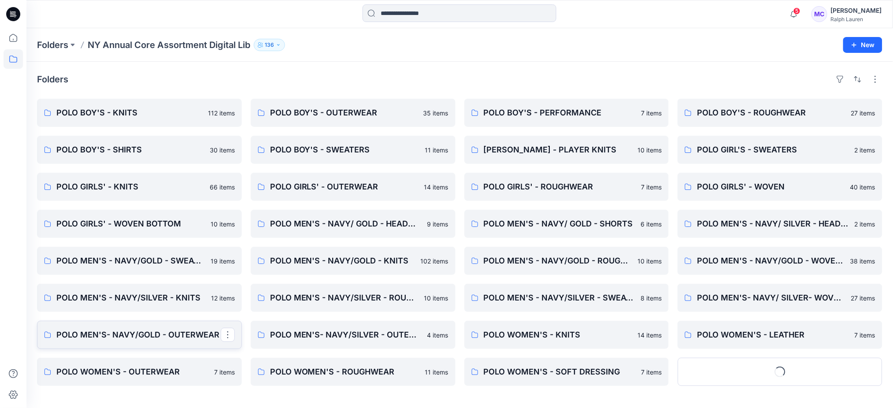
click at [175, 338] on p "POLO MEN'S- NAVY/GOLD - OUTERWEAR" at bounding box center [138, 335] width 164 height 12
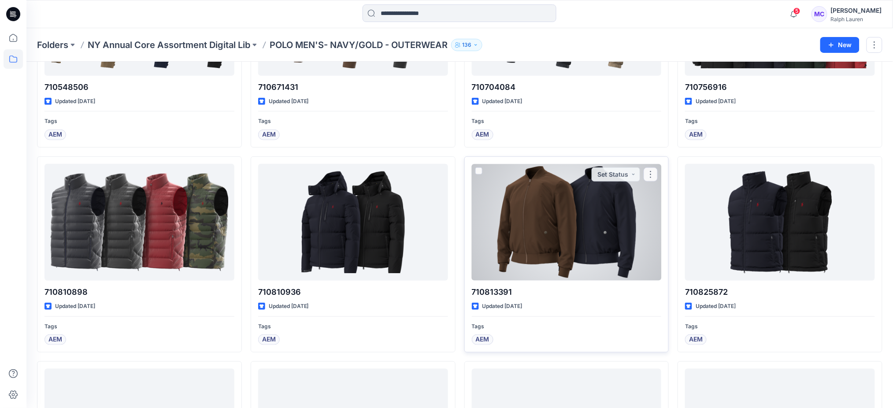
scroll to position [235, 0]
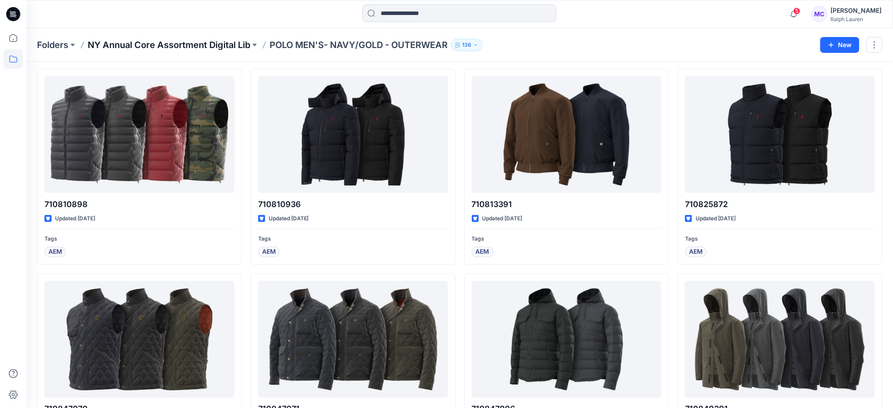
click at [222, 49] on p "NY Annual Core Assortment Digital Lib" at bounding box center [169, 45] width 163 height 12
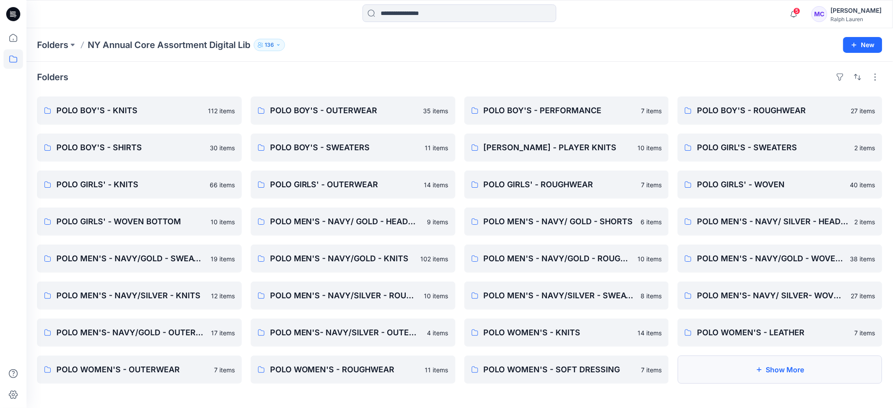
click at [765, 365] on button "Show More" at bounding box center [780, 370] width 205 height 28
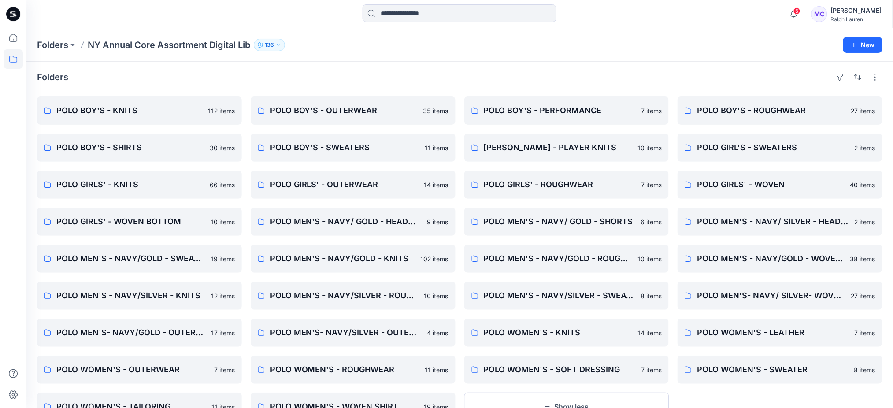
click at [744, 49] on div "Folders NY Annual Core Assortment Digital Lib 136" at bounding box center [425, 45] width 777 height 12
click at [613, 53] on div "Folders NY Annual Core Assortment Digital Lib 136 New" at bounding box center [459, 44] width 867 height 33
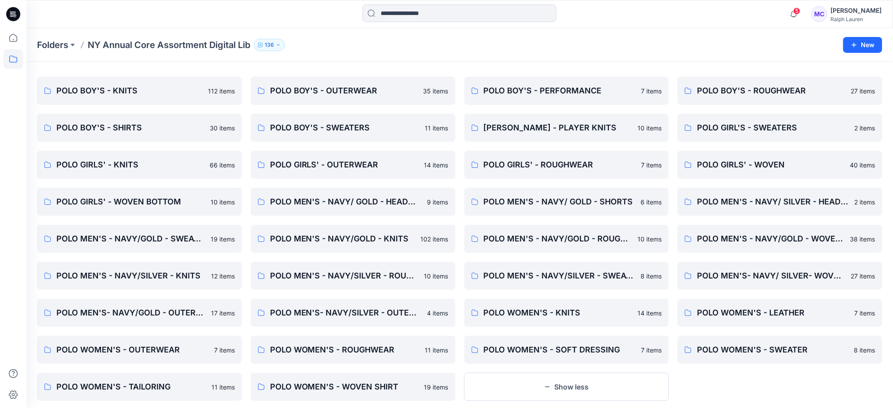
scroll to position [39, 0]
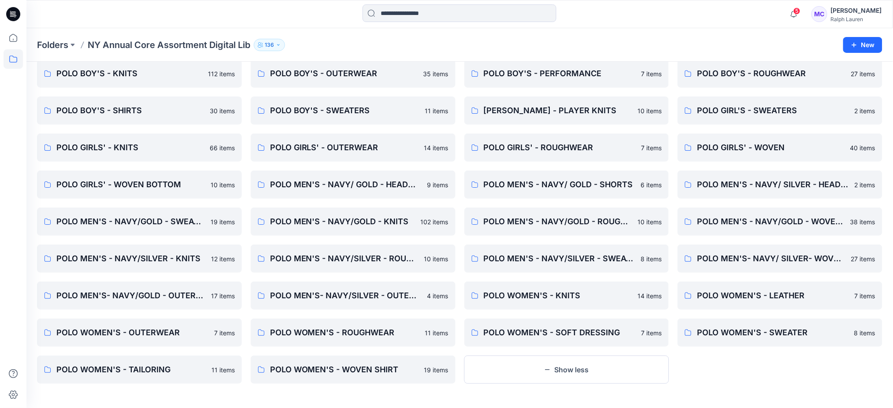
click at [738, 363] on div "POLO BOY'S - ROUGHWEAR 27 items POLO GIRL'S - SWEATERS 2 items POLO GIRLS' - WO…" at bounding box center [780, 221] width 205 height 324
